Goal: Navigation & Orientation: Find specific page/section

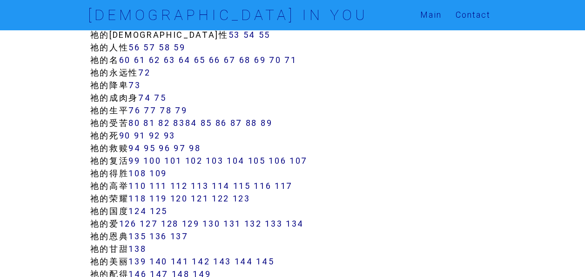
scroll to position [605, 0]
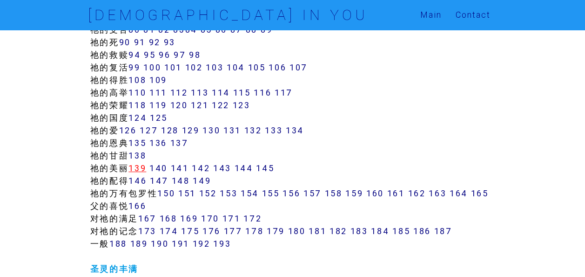
click at [142, 167] on link "139" at bounding box center [137, 167] width 18 height 11
click at [165, 165] on link "140" at bounding box center [158, 167] width 18 height 11
click at [183, 169] on link "141" at bounding box center [180, 167] width 18 height 11
click at [210, 168] on link "142" at bounding box center [201, 167] width 18 height 11
click at [269, 167] on link "145" at bounding box center [265, 167] width 18 height 11
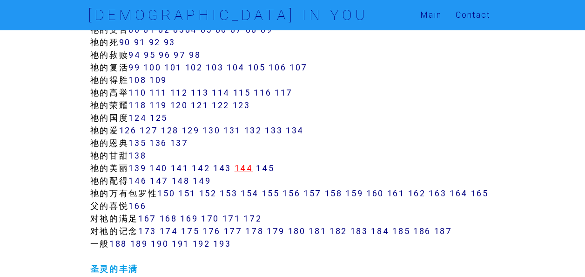
click at [245, 172] on link "144" at bounding box center [244, 167] width 19 height 11
click at [206, 169] on link "142" at bounding box center [201, 167] width 18 height 11
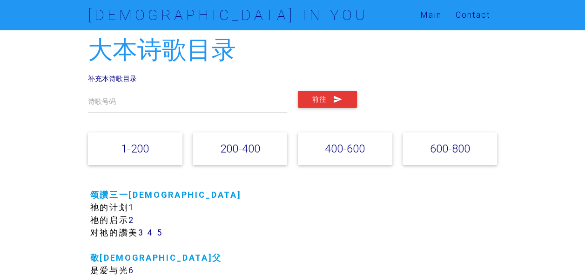
scroll to position [0, 0]
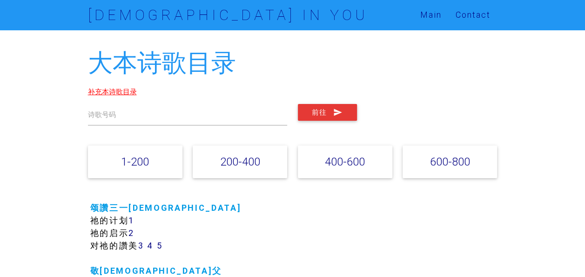
click at [120, 90] on link "补充本诗歌目录" at bounding box center [112, 91] width 49 height 9
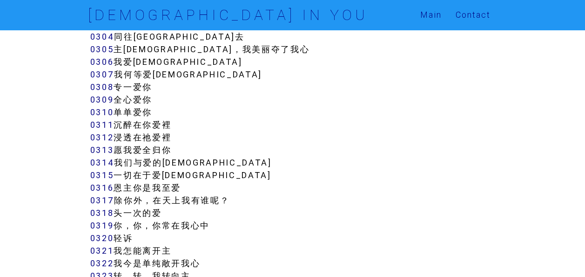
scroll to position [1676, 0]
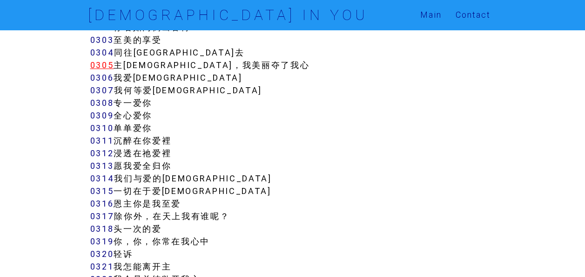
click at [101, 64] on link "0305" at bounding box center [102, 65] width 24 height 11
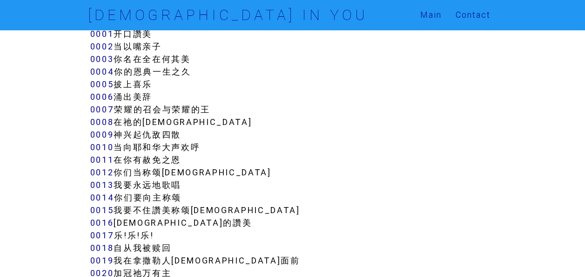
scroll to position [0, 0]
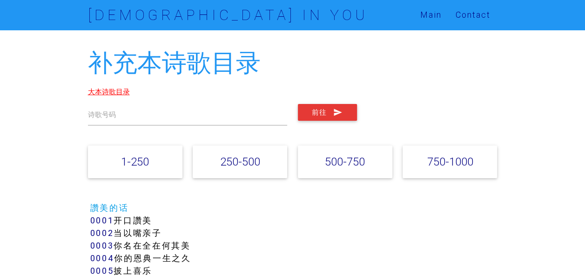
click at [99, 90] on link "大本诗歌目录" at bounding box center [109, 91] width 42 height 9
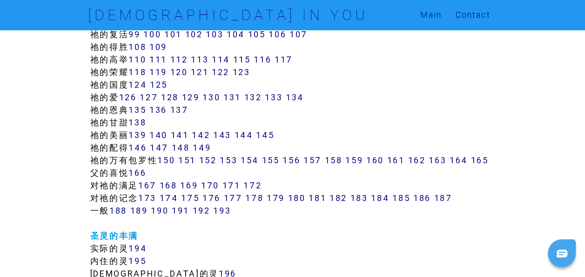
scroll to position [698, 0]
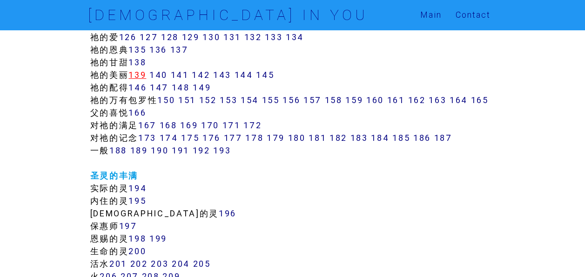
click at [145, 72] on link "139" at bounding box center [137, 74] width 18 height 11
click at [165, 74] on link "140" at bounding box center [158, 74] width 18 height 11
click at [208, 71] on link "142" at bounding box center [201, 74] width 18 height 11
click at [209, 71] on link "142" at bounding box center [201, 74] width 18 height 11
click at [228, 72] on link "143" at bounding box center [222, 74] width 18 height 11
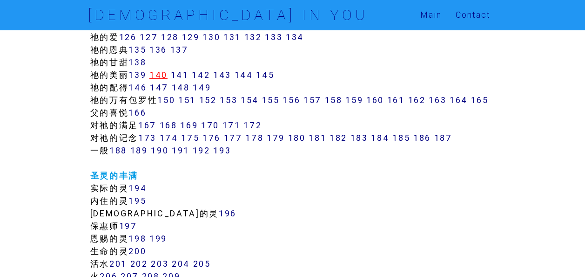
click at [166, 74] on link "140" at bounding box center [158, 74] width 18 height 11
click at [189, 72] on link "141" at bounding box center [180, 74] width 18 height 11
click at [205, 72] on link "142" at bounding box center [201, 74] width 18 height 11
click at [271, 75] on link "145" at bounding box center [265, 74] width 18 height 11
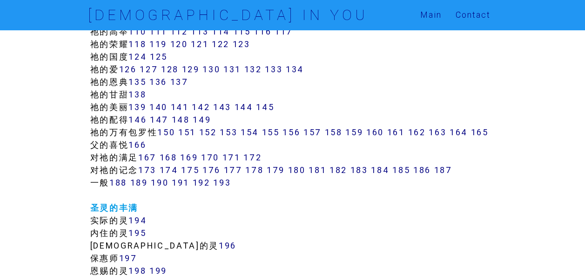
scroll to position [652, 0]
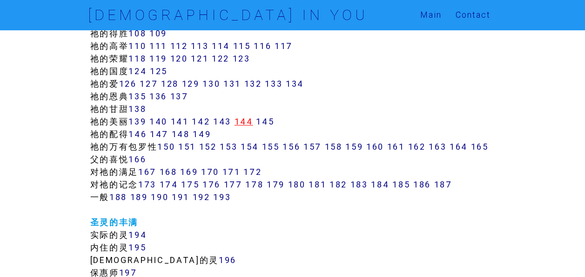
click at [248, 119] on link "144" at bounding box center [244, 121] width 19 height 11
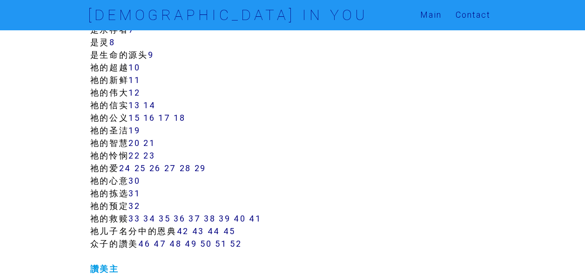
scroll to position [279, 0]
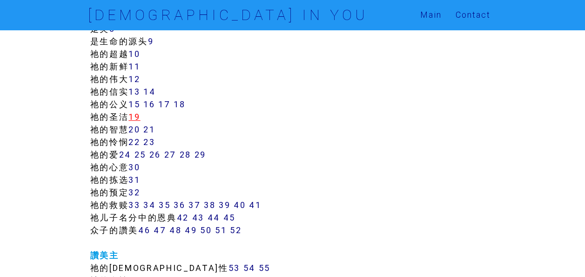
click at [135, 116] on link "19" at bounding box center [134, 116] width 12 height 11
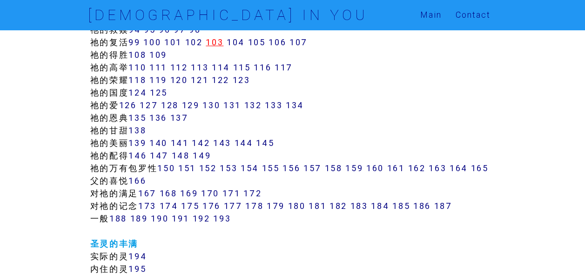
scroll to position [652, 0]
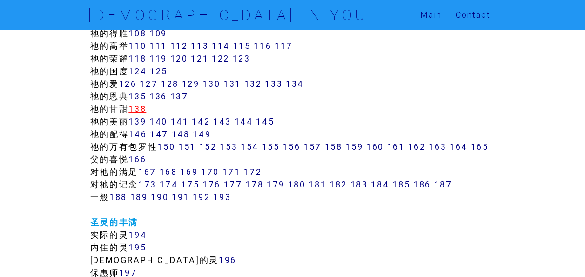
click at [144, 106] on link "138" at bounding box center [137, 108] width 18 height 11
click at [150, 189] on link "173" at bounding box center [147, 184] width 18 height 11
click at [145, 122] on link "139" at bounding box center [137, 121] width 18 height 11
click at [162, 121] on link "140" at bounding box center [158, 121] width 18 height 11
click at [185, 119] on link "141" at bounding box center [180, 121] width 18 height 11
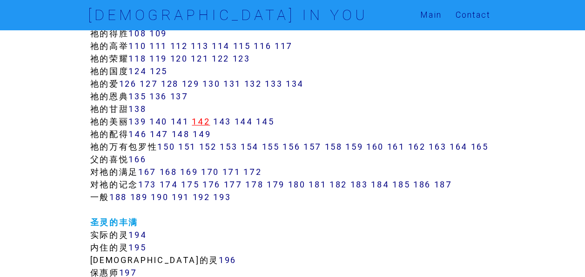
click at [206, 118] on link "142" at bounding box center [201, 121] width 18 height 11
click at [140, 123] on link "139" at bounding box center [137, 121] width 18 height 11
click at [163, 118] on link "140" at bounding box center [158, 121] width 18 height 11
click at [179, 120] on link "141" at bounding box center [180, 121] width 18 height 11
click at [210, 117] on link "142" at bounding box center [201, 121] width 18 height 11
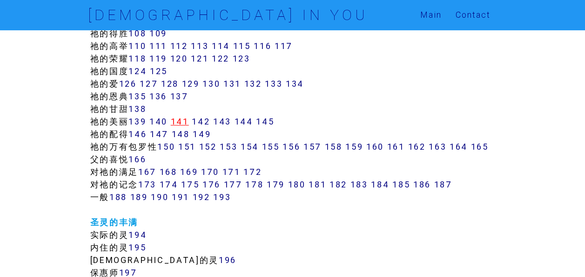
click at [184, 122] on link "141" at bounding box center [180, 121] width 18 height 11
click at [227, 121] on link "143" at bounding box center [222, 121] width 18 height 11
click at [230, 122] on link "143" at bounding box center [222, 121] width 18 height 11
click at [250, 122] on link "144" at bounding box center [244, 121] width 19 height 11
click at [271, 118] on link "145" at bounding box center [265, 121] width 18 height 11
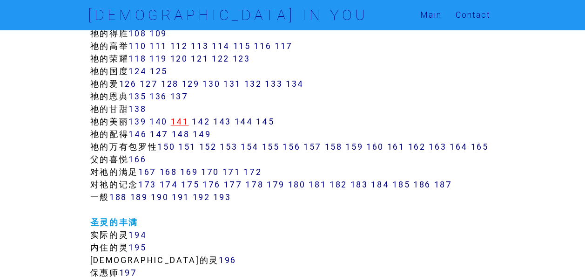
click at [182, 122] on link "141" at bounding box center [180, 121] width 18 height 11
click at [208, 120] on link "142" at bounding box center [201, 121] width 18 height 11
click at [184, 123] on link "141" at bounding box center [180, 121] width 18 height 11
